Goal: Information Seeking & Learning: Learn about a topic

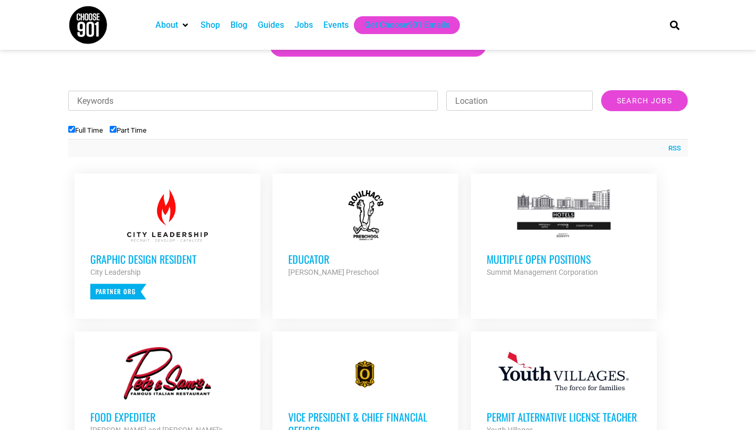
scroll to position [308, 0]
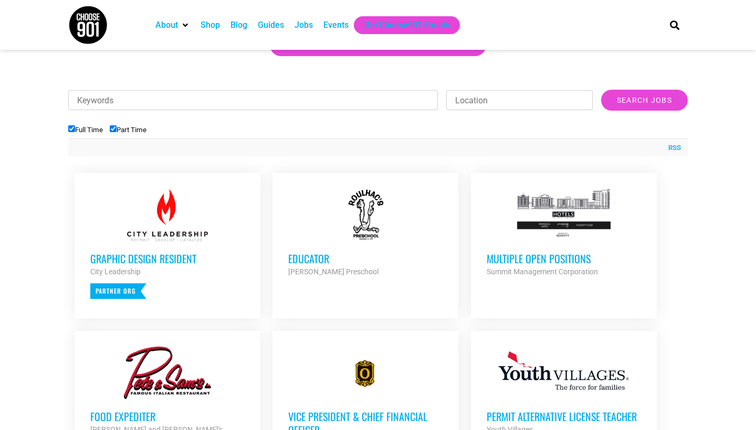
click at [321, 101] on input "Keywords" at bounding box center [253, 100] width 370 height 20
type input "remote"
click at [644, 100] on input "Search Jobs" at bounding box center [644, 100] width 87 height 21
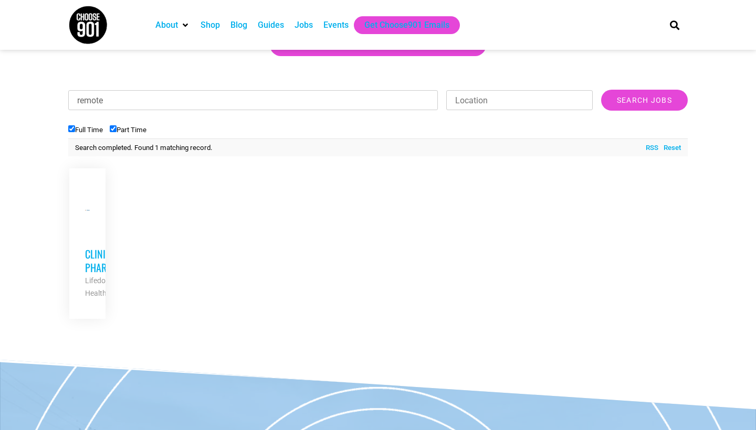
click at [86, 271] on h3 "Clinical Pharmacist" at bounding box center [87, 260] width 4 height 27
drag, startPoint x: 107, startPoint y: 99, endPoint x: 41, endPoint y: 98, distance: 66.1
click at [41, 98] on section "Looking to make career moves in Memphis? From tech to teaching, medical and mor…" at bounding box center [378, 127] width 756 height 413
click at [644, 100] on input "Search Jobs" at bounding box center [644, 100] width 87 height 21
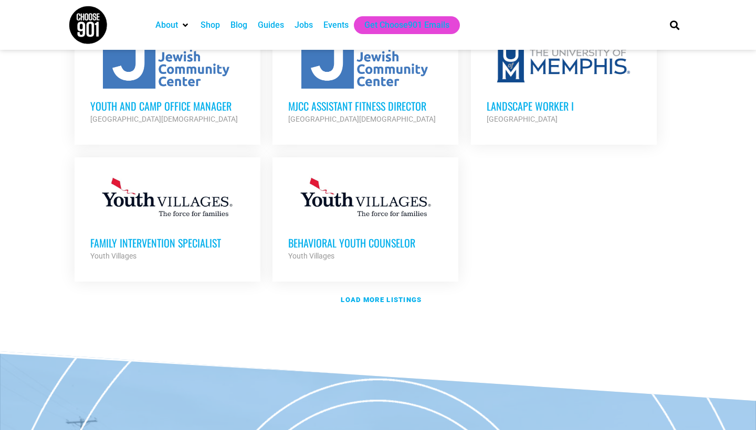
scroll to position [1234, 0]
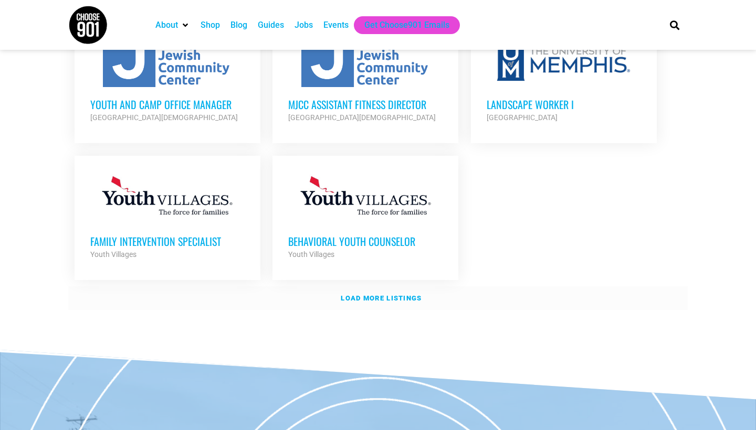
click at [375, 287] on link "Load more listings" at bounding box center [377, 299] width 619 height 24
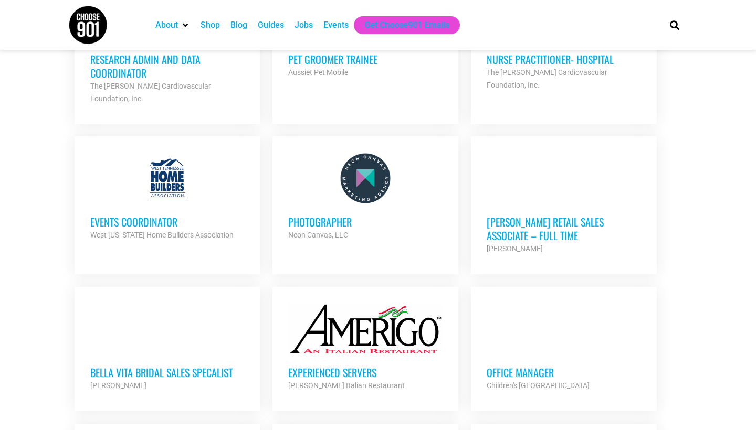
scroll to position [1717, 0]
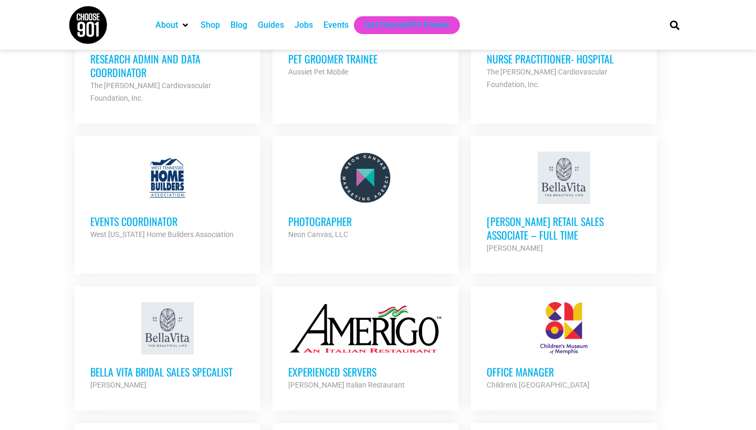
click at [125, 215] on h3 "Events Coordinator" at bounding box center [167, 222] width 154 height 14
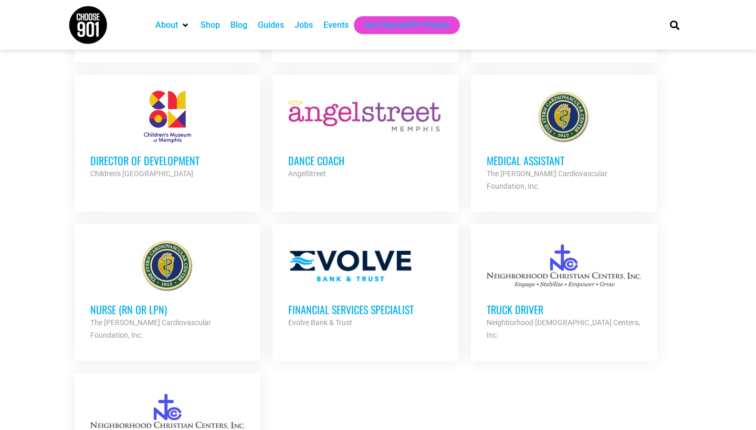
scroll to position [2057, 0]
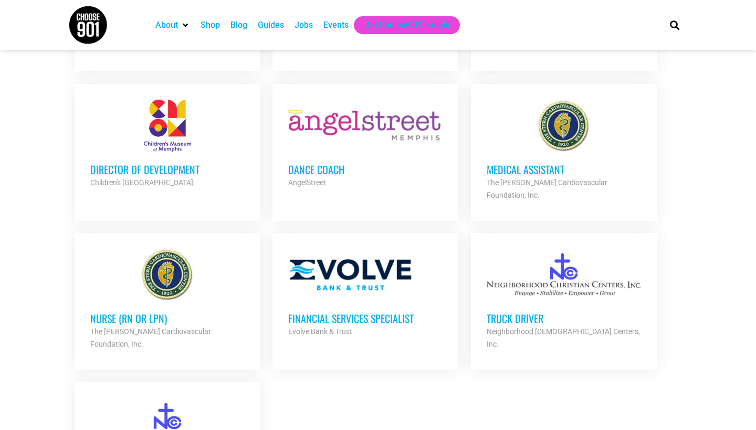
click at [513, 163] on h3 "Medical Assistant" at bounding box center [564, 170] width 154 height 14
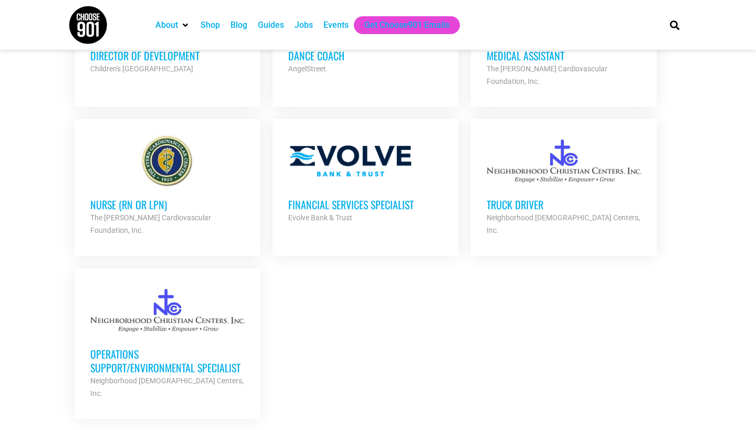
scroll to position [2190, 0]
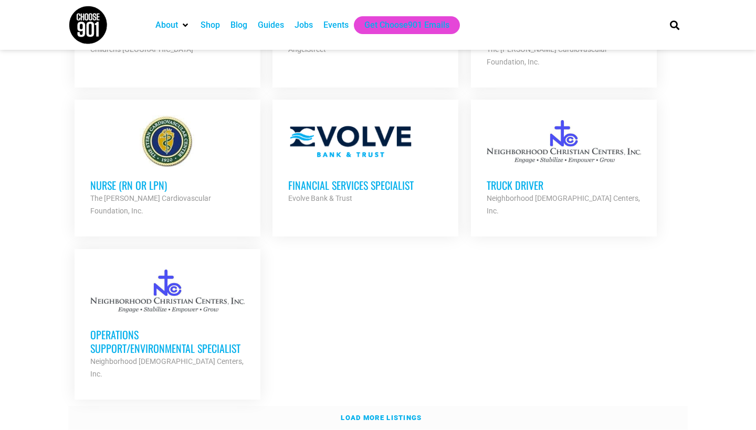
click at [362, 414] on strong "Load more listings" at bounding box center [381, 418] width 81 height 8
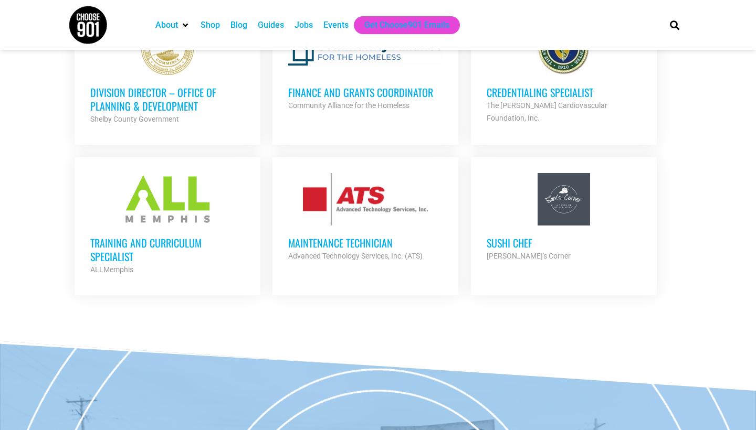
scroll to position [3008, 0]
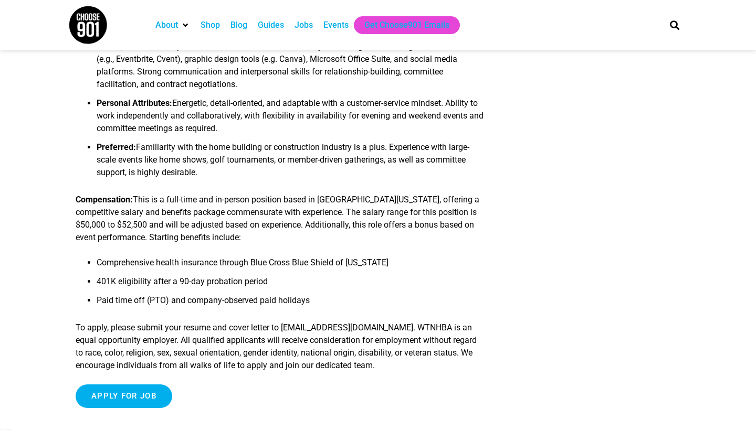
scroll to position [837, 0]
